Goal: Task Accomplishment & Management: Manage account settings

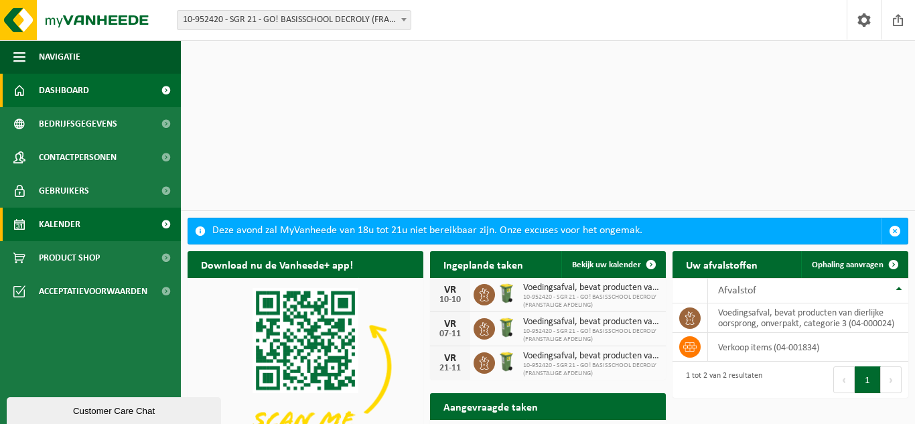
drag, startPoint x: 71, startPoint y: 226, endPoint x: 54, endPoint y: 222, distance: 17.9
click at [72, 226] on span "Kalender" at bounding box center [60, 224] width 42 height 33
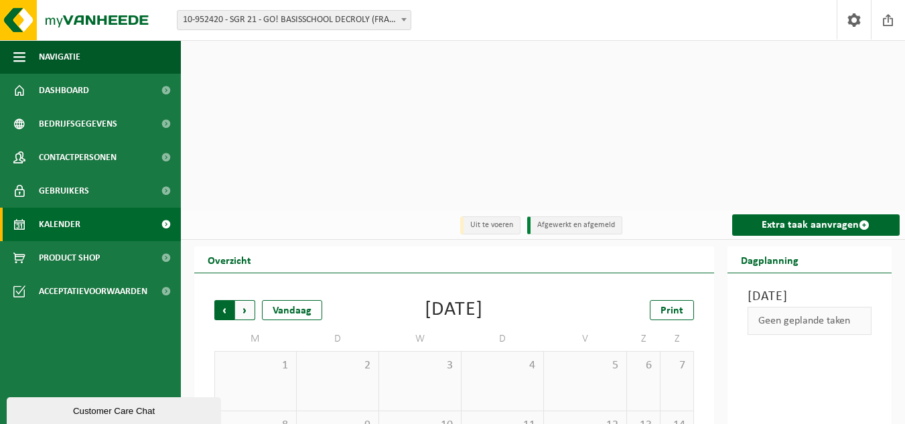
click at [245, 300] on span "Volgende" at bounding box center [245, 310] width 20 height 20
click at [249, 300] on span "Volgende" at bounding box center [245, 310] width 20 height 20
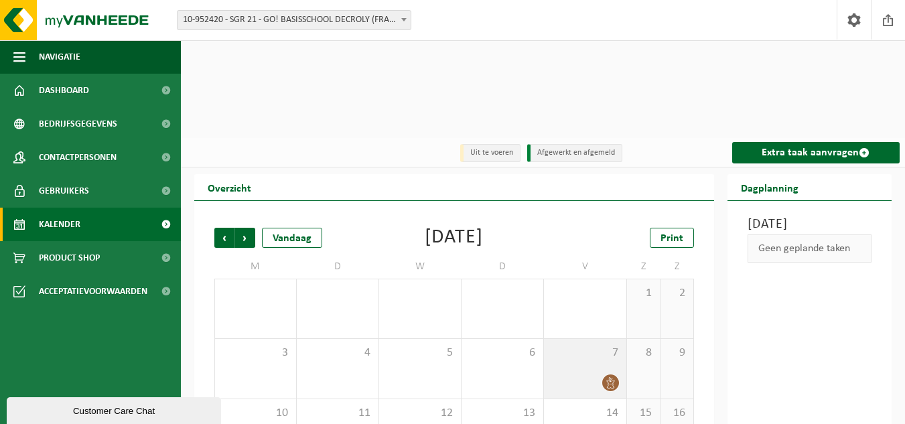
click at [609, 377] on icon at bounding box center [610, 382] width 8 height 11
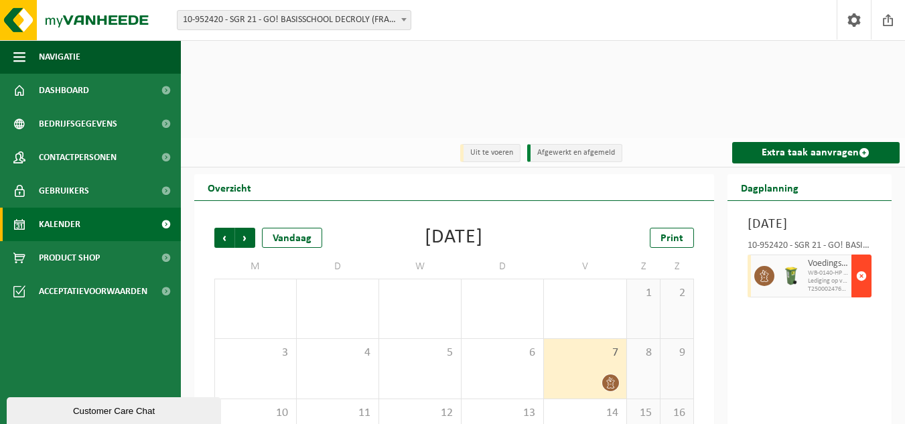
click at [860, 263] on span "button" at bounding box center [861, 276] width 11 height 27
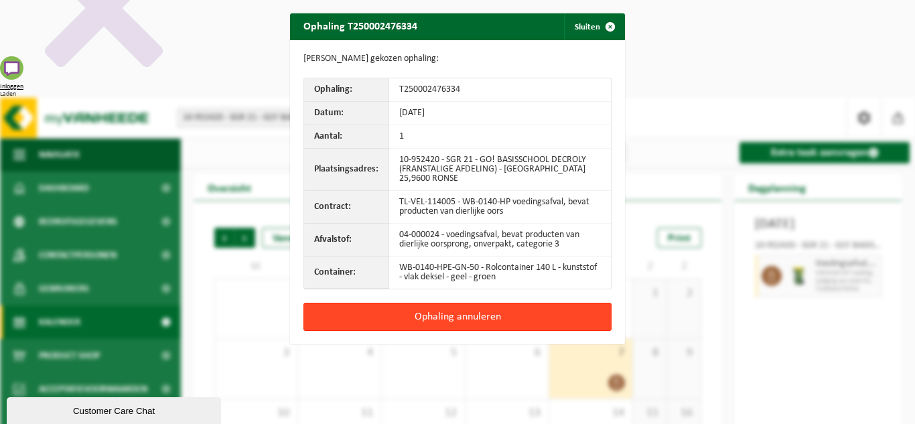
click at [454, 306] on button "Ophaling annuleren" at bounding box center [457, 317] width 308 height 28
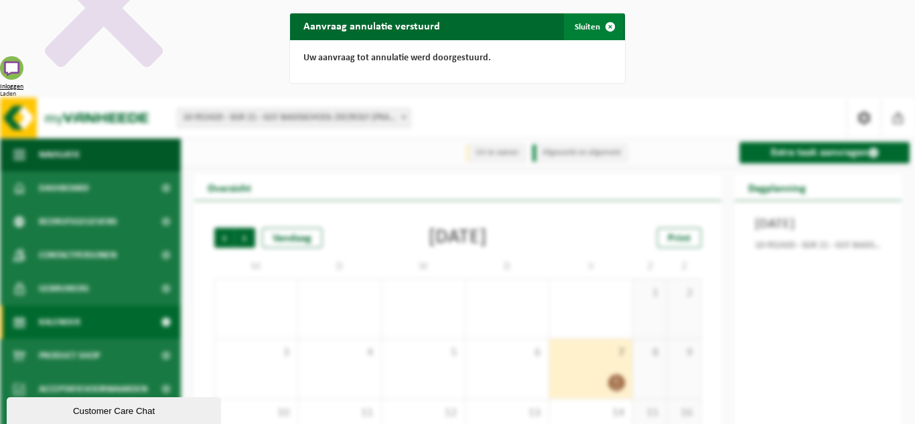
click at [606, 27] on span "button" at bounding box center [610, 26] width 27 height 27
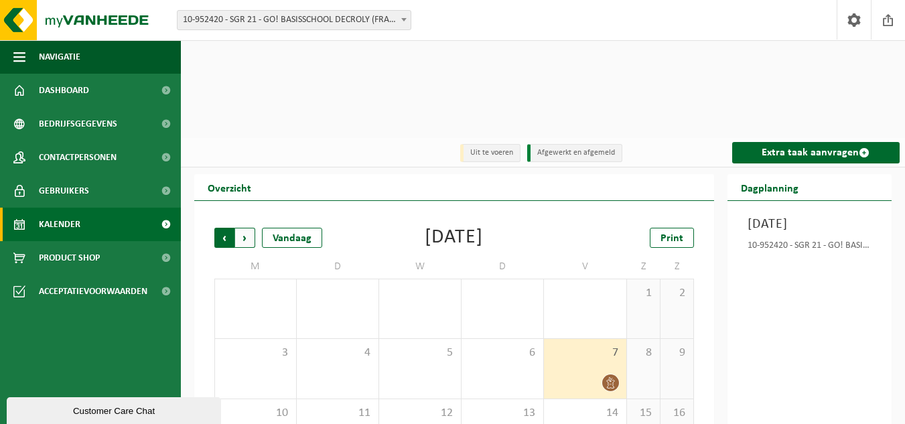
click at [245, 228] on span "Volgende" at bounding box center [245, 238] width 20 height 20
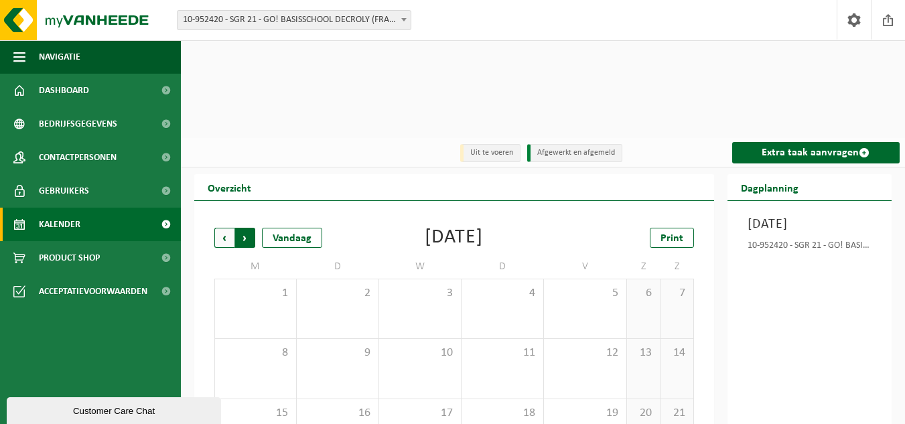
click at [224, 228] on span "Vorige" at bounding box center [224, 238] width 20 height 20
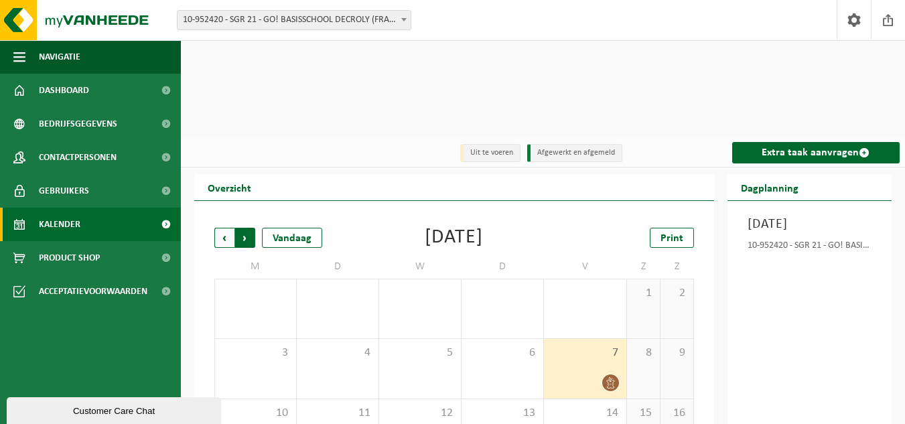
click at [224, 228] on span "Vorige" at bounding box center [224, 238] width 20 height 20
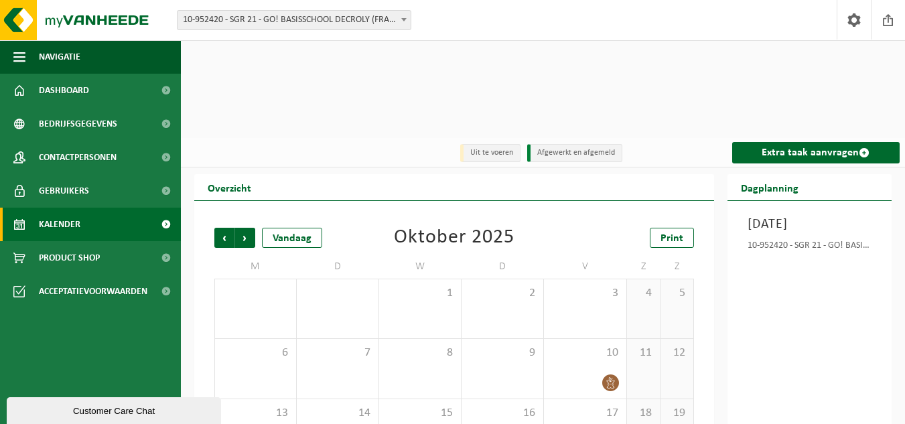
click at [397, 19] on span at bounding box center [403, 19] width 13 height 17
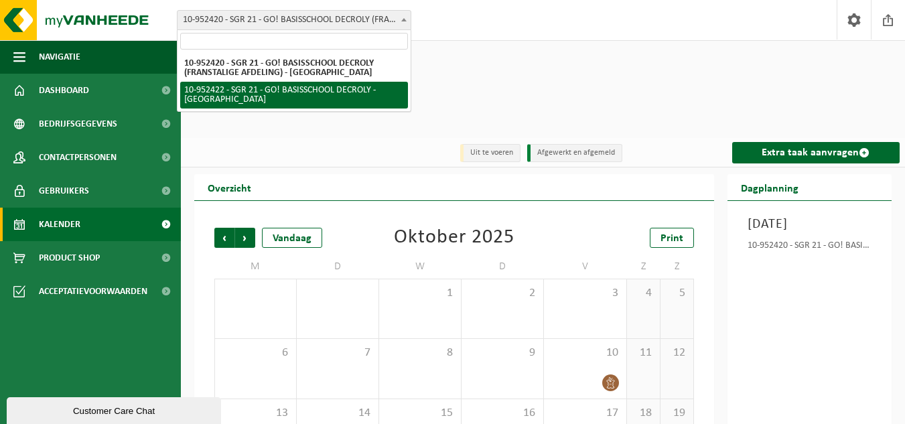
select select "143363"
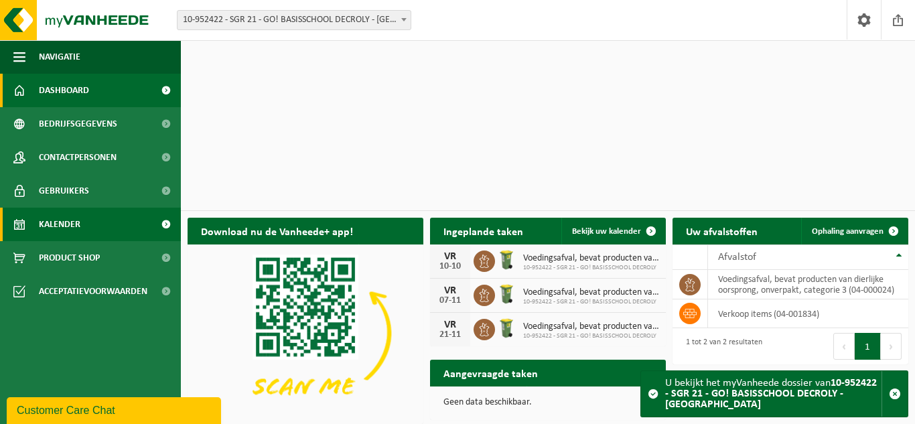
click at [82, 226] on link "Kalender" at bounding box center [90, 224] width 181 height 33
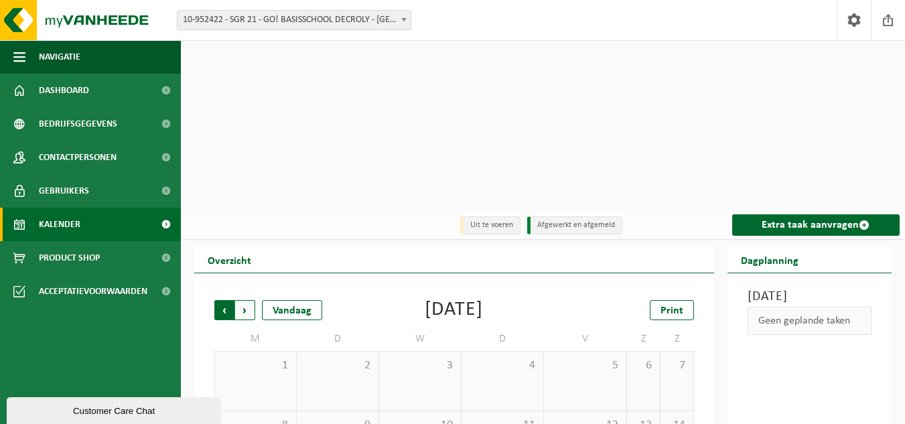
click at [239, 300] on span "Volgende" at bounding box center [245, 310] width 20 height 20
click at [250, 300] on span "Volgende" at bounding box center [245, 310] width 20 height 20
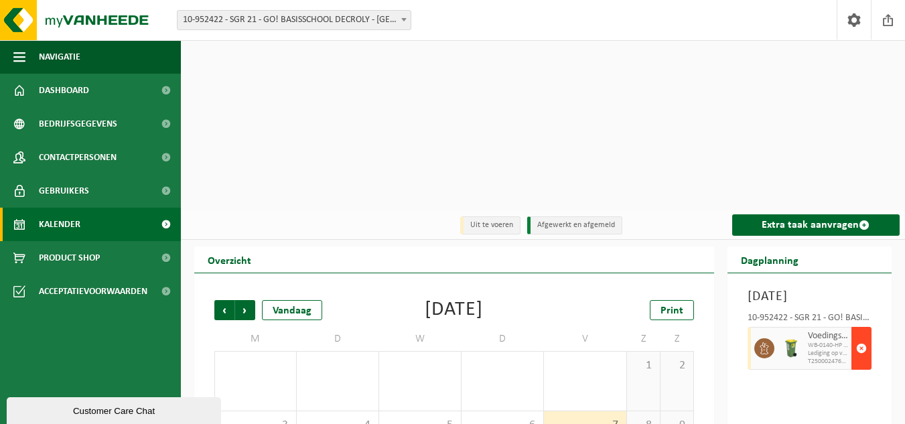
click at [864, 335] on span "button" at bounding box center [861, 348] width 11 height 27
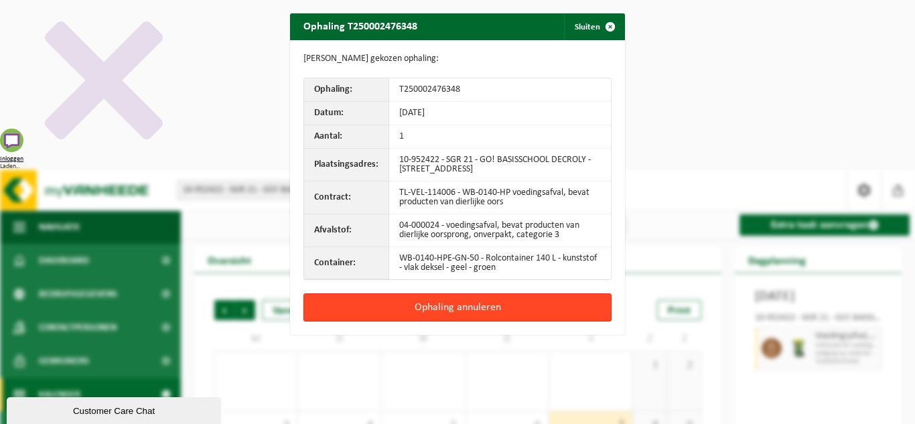
click at [521, 314] on button "Ophaling annuleren" at bounding box center [457, 307] width 308 height 28
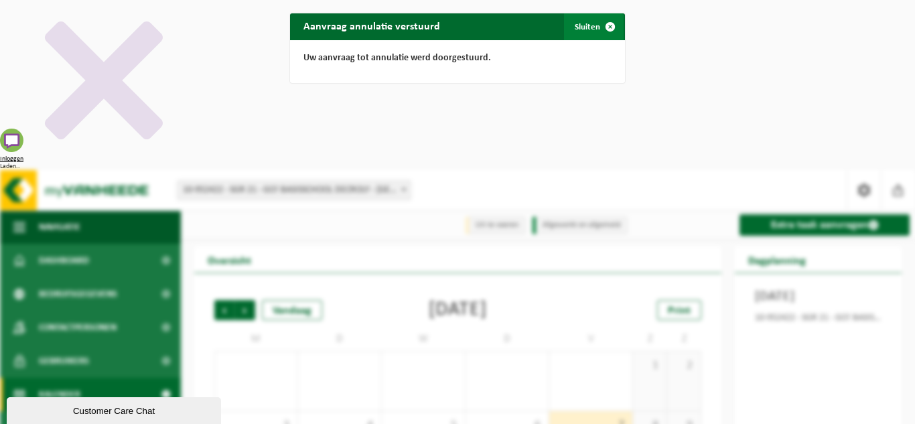
click at [588, 23] on button "Sluiten" at bounding box center [594, 26] width 60 height 27
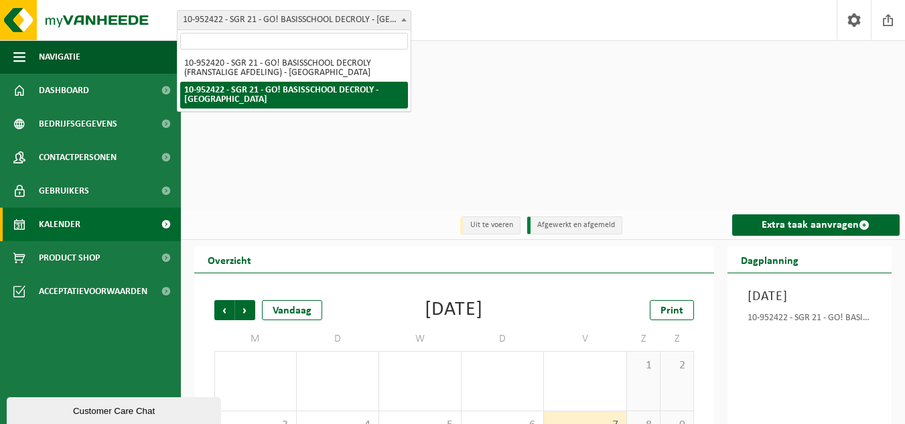
click at [409, 21] on span at bounding box center [403, 19] width 13 height 17
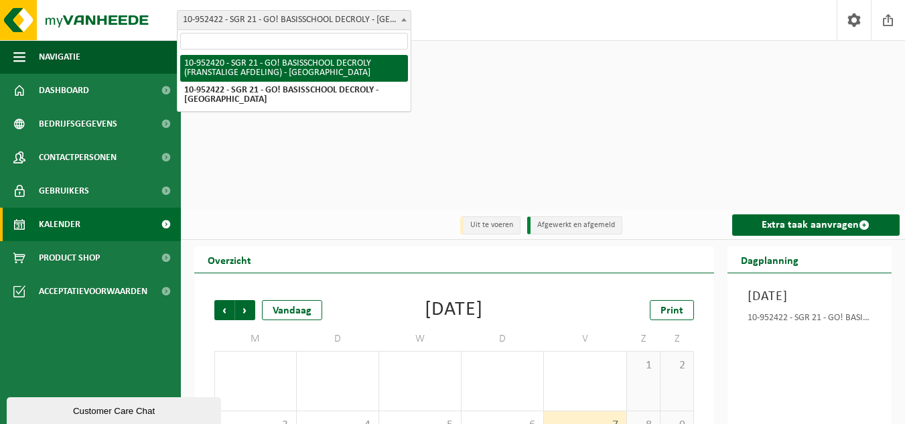
select select "143362"
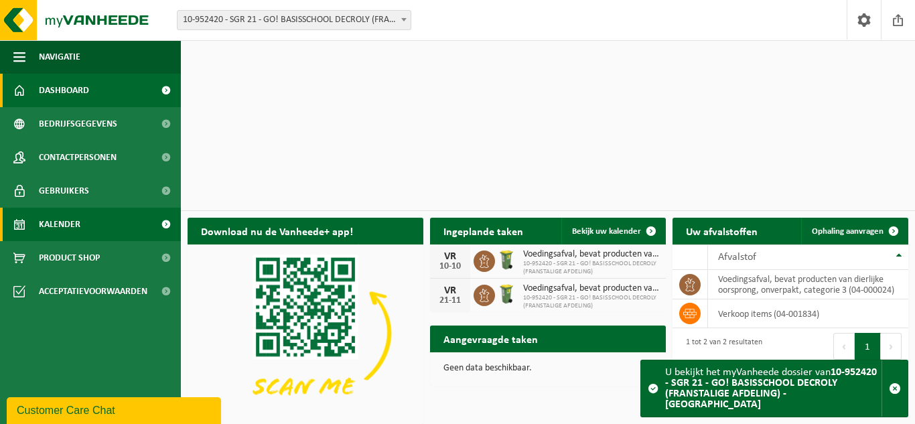
click at [80, 222] on link "Kalender" at bounding box center [90, 224] width 181 height 33
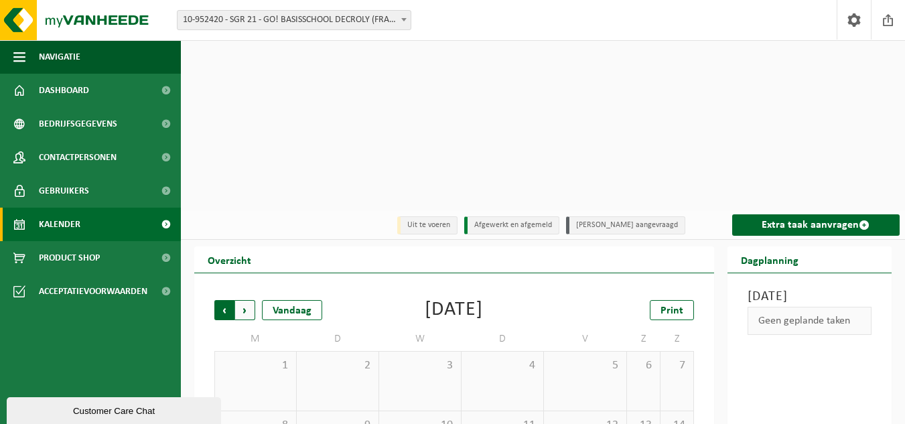
click at [249, 300] on span "Volgende" at bounding box center [245, 310] width 20 height 20
click at [669, 306] on span "Print" at bounding box center [672, 311] width 23 height 11
click at [397, 21] on span at bounding box center [403, 19] width 13 height 17
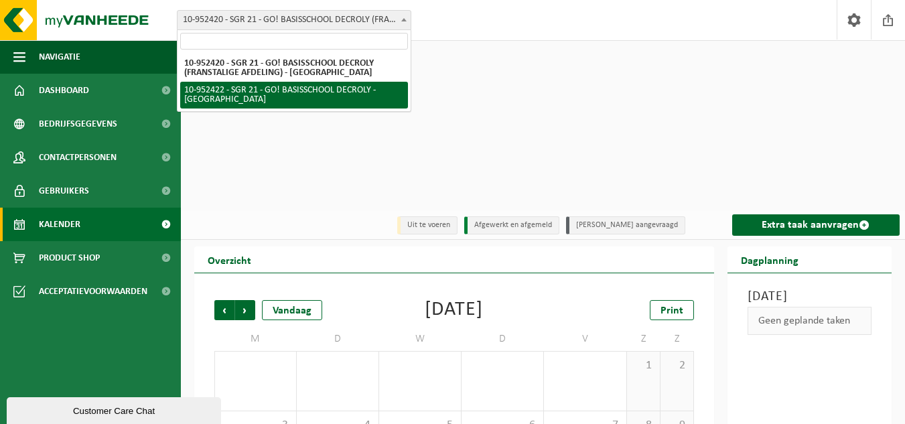
select select "143363"
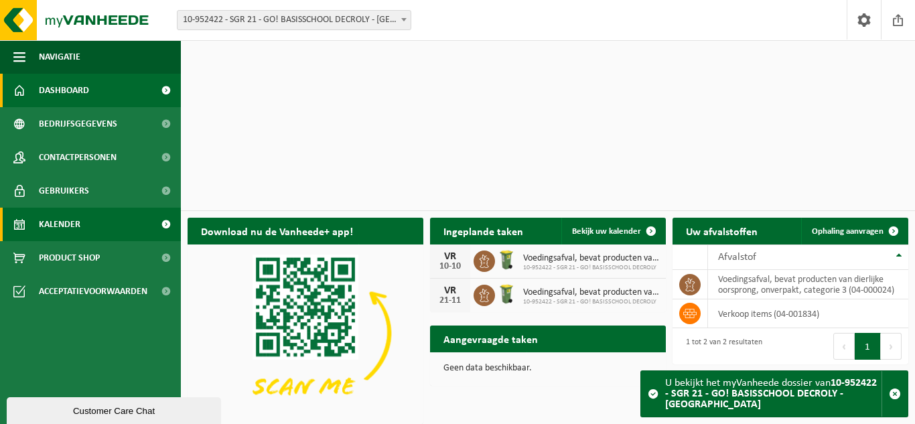
click at [103, 224] on link "Kalender" at bounding box center [90, 224] width 181 height 33
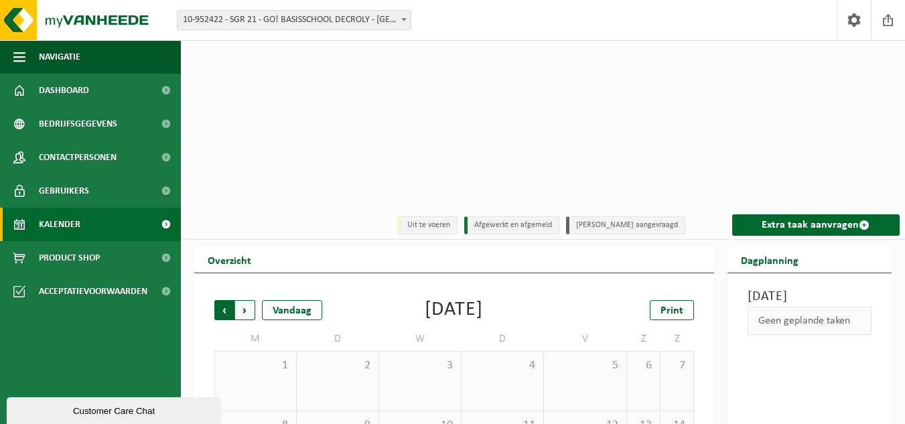
click at [251, 300] on span "Volgende" at bounding box center [245, 310] width 20 height 20
click at [663, 306] on span "Print" at bounding box center [672, 311] width 23 height 11
